Goal: Task Accomplishment & Management: Manage account settings

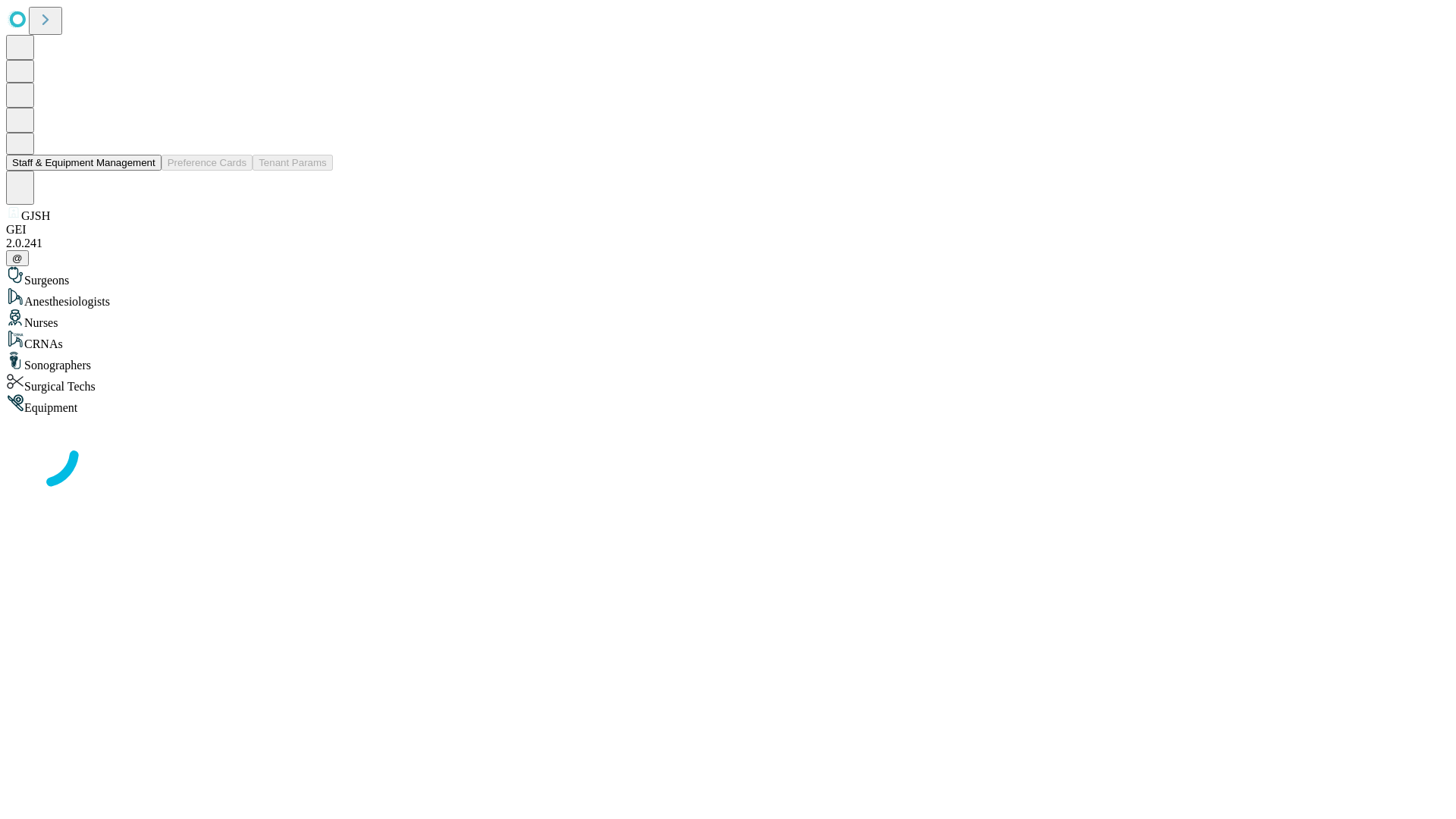
click at [145, 170] on button "Staff & Equipment Management" at bounding box center [83, 162] width 155 height 16
